Goal: Book appointment/travel/reservation

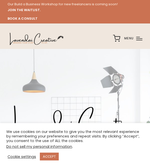
click at [39, 146] on link "Do not sell my personal information" at bounding box center [39, 146] width 66 height 5
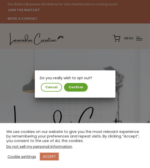
click at [75, 84] on button "Confirm" at bounding box center [76, 87] width 24 height 9
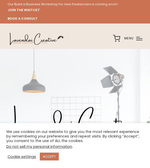
scroll to position [8, 0]
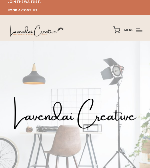
click at [36, 30] on img at bounding box center [36, 30] width 57 height 18
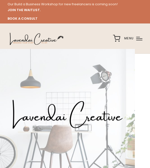
click at [36, 38] on img at bounding box center [36, 39] width 57 height 18
click at [133, 38] on span "Menu" at bounding box center [128, 38] width 9 height 5
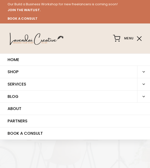
click at [75, 84] on span "SERVICES" at bounding box center [68, 84] width 137 height 12
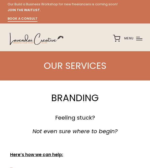
click at [22, 19] on link "BOOK A CONSULT" at bounding box center [23, 19] width 30 height 6
